Goal: Information Seeking & Learning: Compare options

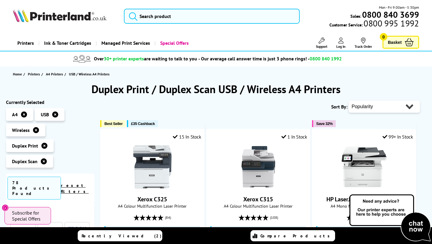
click at [14, 114] on span "A4" at bounding box center [15, 114] width 6 height 6
click at [24, 115] on icon at bounding box center [24, 114] width 6 height 6
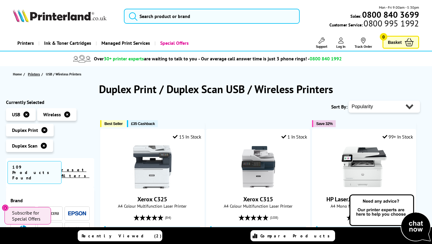
click at [35, 75] on span "Printers" at bounding box center [34, 74] width 12 height 6
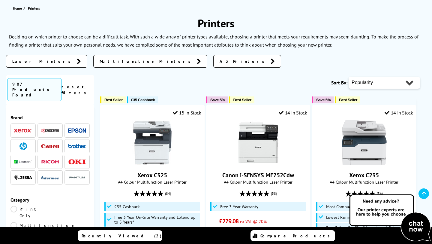
scroll to position [62, 0]
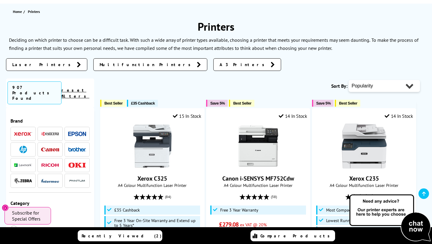
click at [213, 68] on link "A3 Printers" at bounding box center [247, 64] width 68 height 13
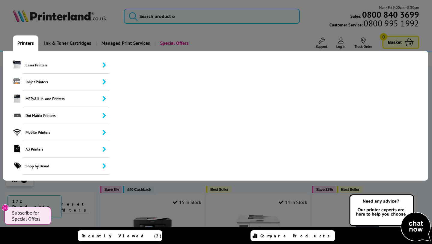
click at [25, 45] on link "Printers" at bounding box center [26, 42] width 26 height 15
